Goal: Task Accomplishment & Management: Complete application form

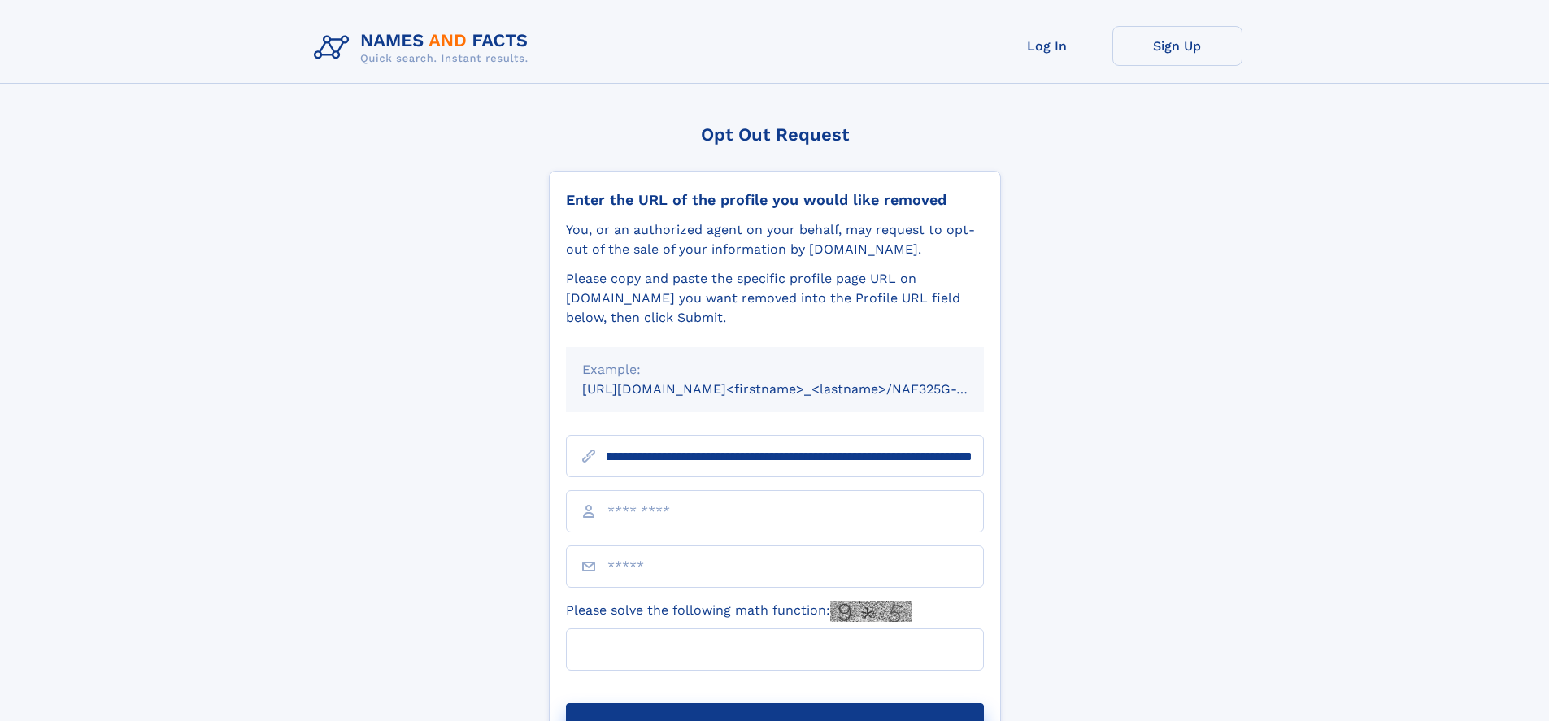
scroll to position [0, 178]
type input "**********"
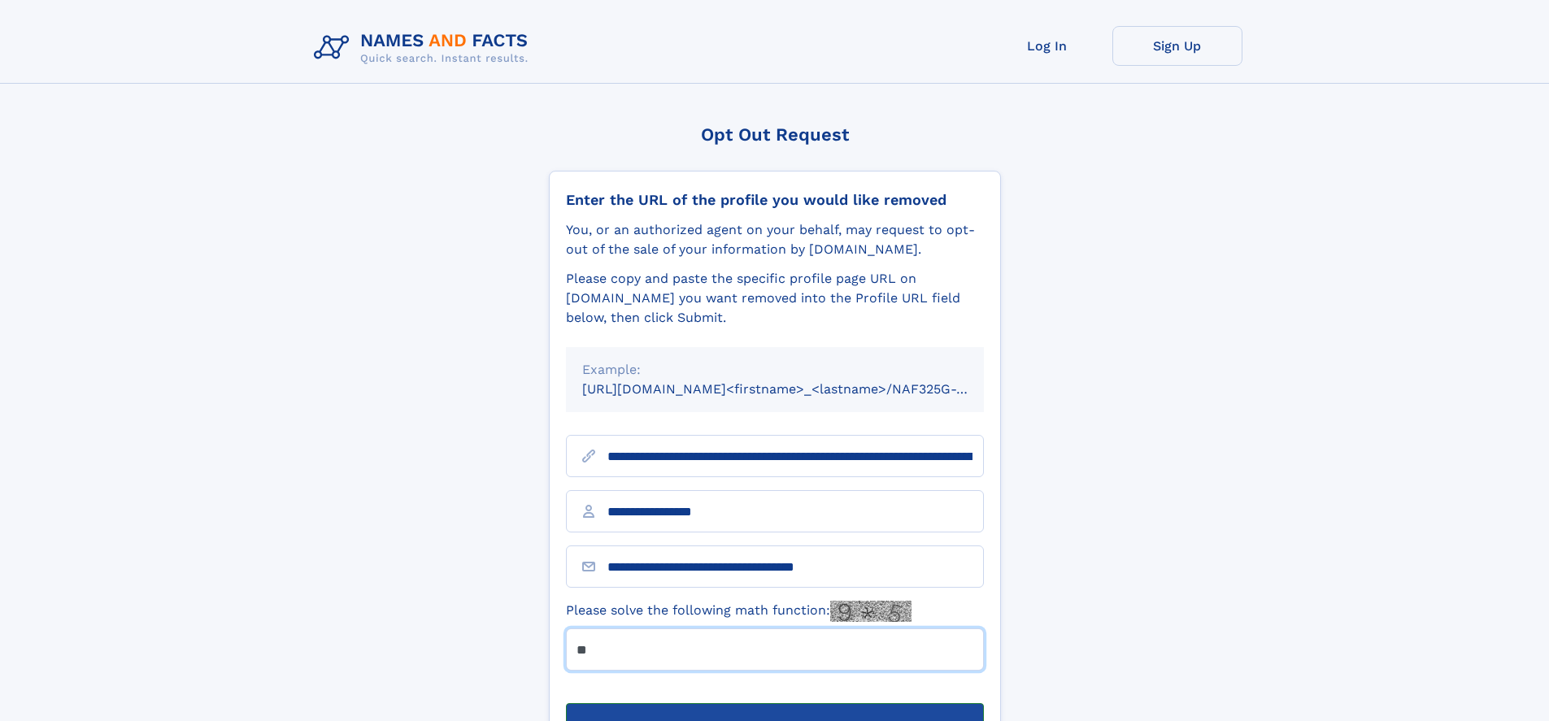
type input "**"
click at [774, 704] on button "Submit Opt Out Request" at bounding box center [775, 730] width 418 height 52
